Goal: Task Accomplishment & Management: Manage account settings

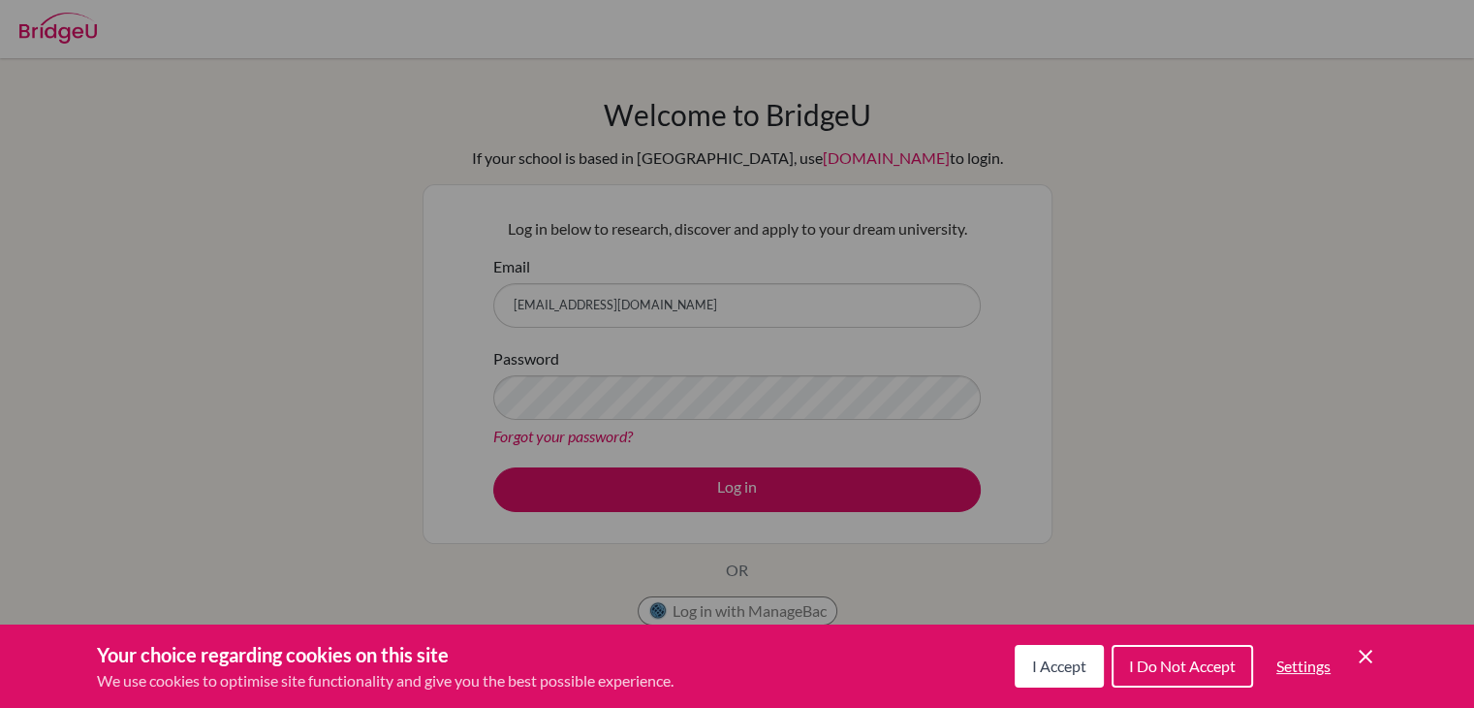
click at [661, 405] on div "Cookie Preferences" at bounding box center [737, 354] width 1474 height 708
click at [1058, 664] on span "I Accept" at bounding box center [1059, 665] width 54 height 18
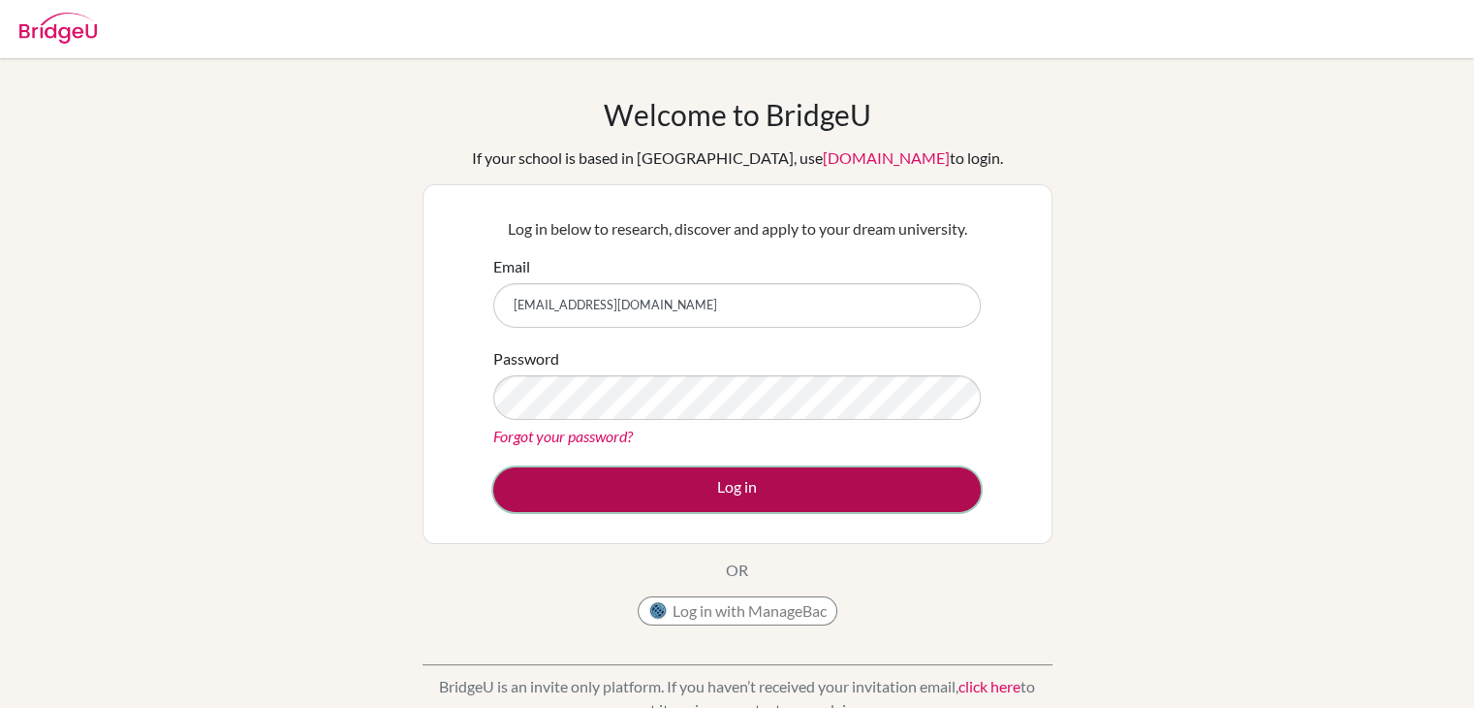
click at [616, 489] on button "Log in" at bounding box center [737, 489] width 488 height 45
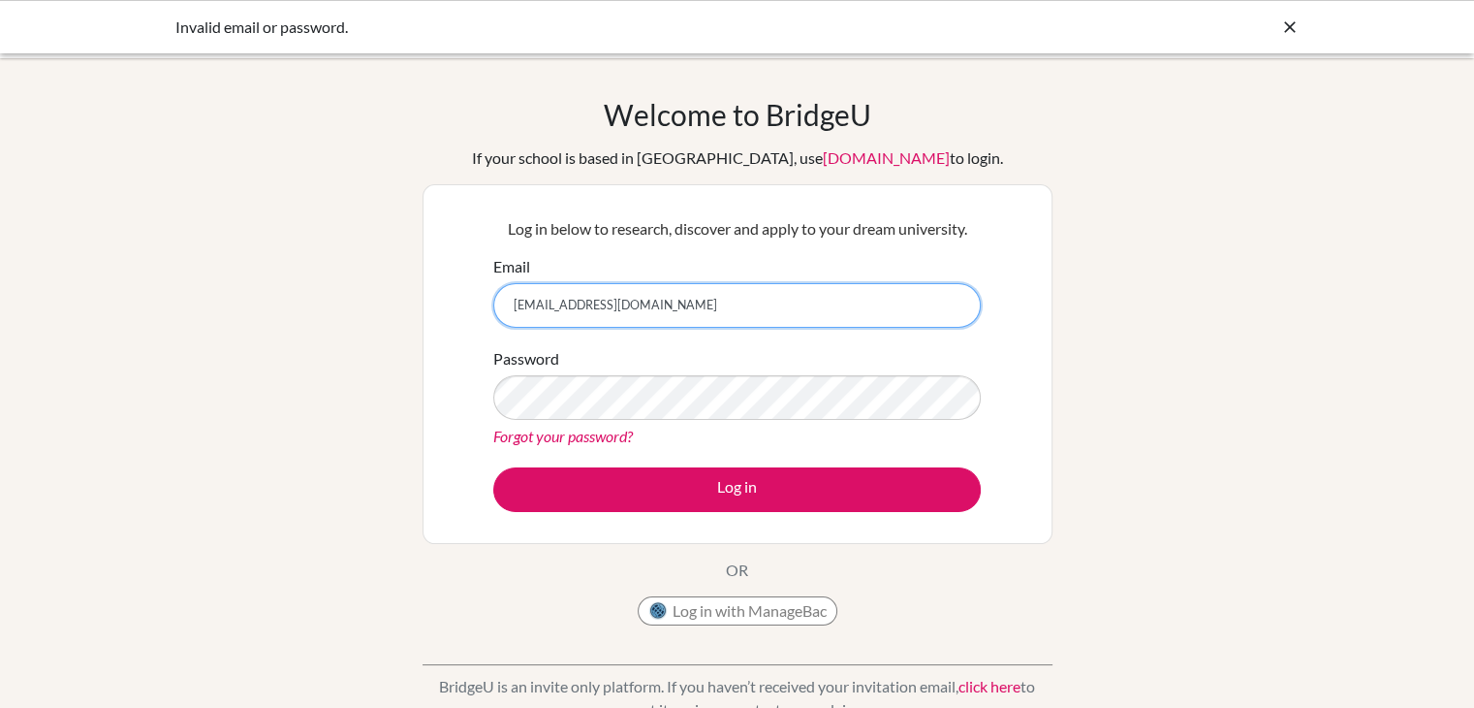
click at [896, 315] on input "mahatiti08@gmail.com" at bounding box center [737, 305] width 488 height 45
type input "[EMAIL_ADDRESS][PERSON_NAME][DOMAIN_NAME]"
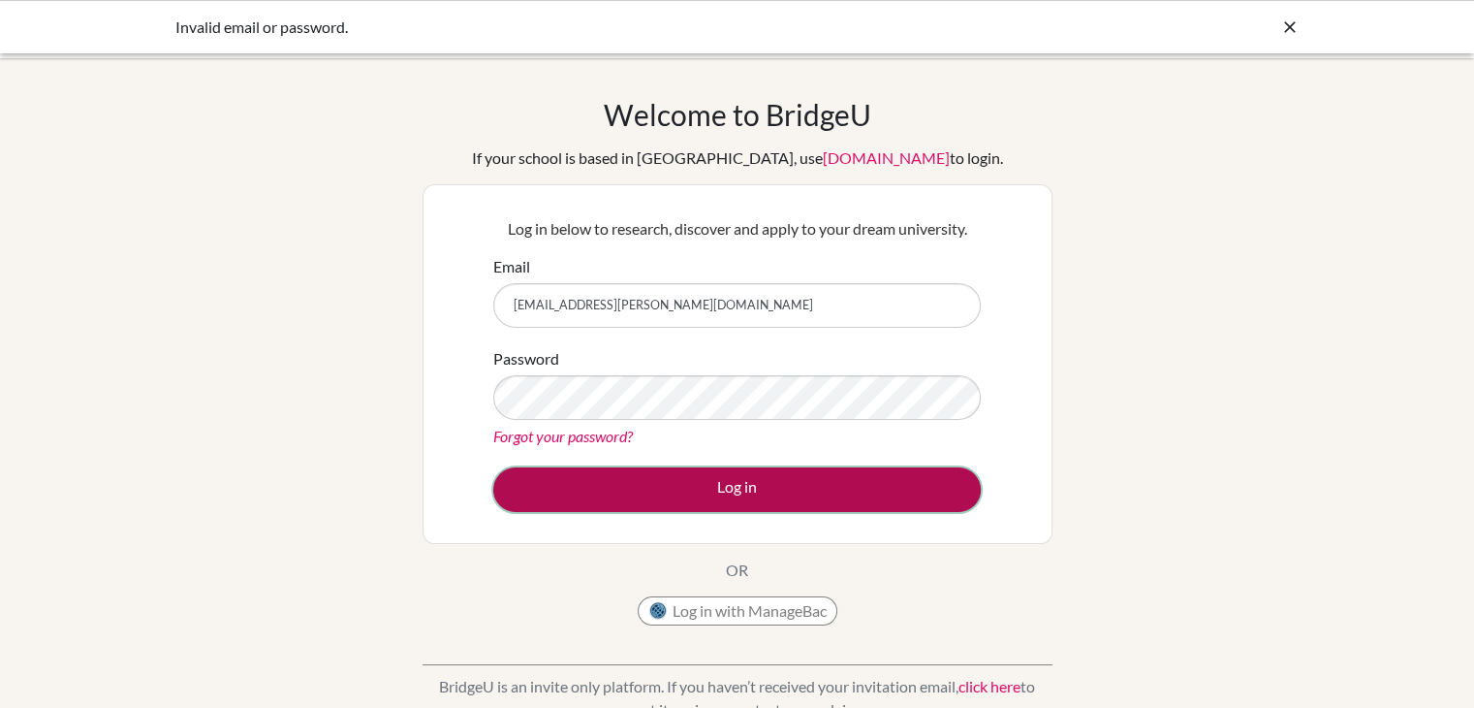
click at [623, 491] on button "Log in" at bounding box center [737, 489] width 488 height 45
click at [619, 490] on button "Log in" at bounding box center [737, 489] width 488 height 45
click at [616, 489] on button "Log in" at bounding box center [737, 489] width 488 height 45
